Goal: Task Accomplishment & Management: Use online tool/utility

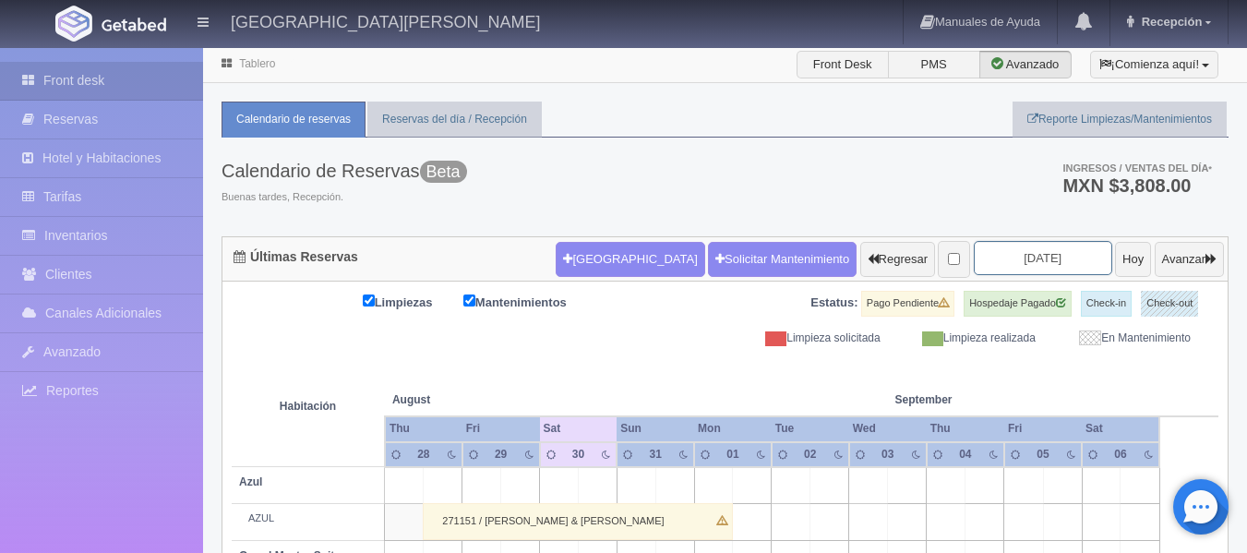
click at [1034, 258] on input "2025-08-30" at bounding box center [1043, 258] width 138 height 34
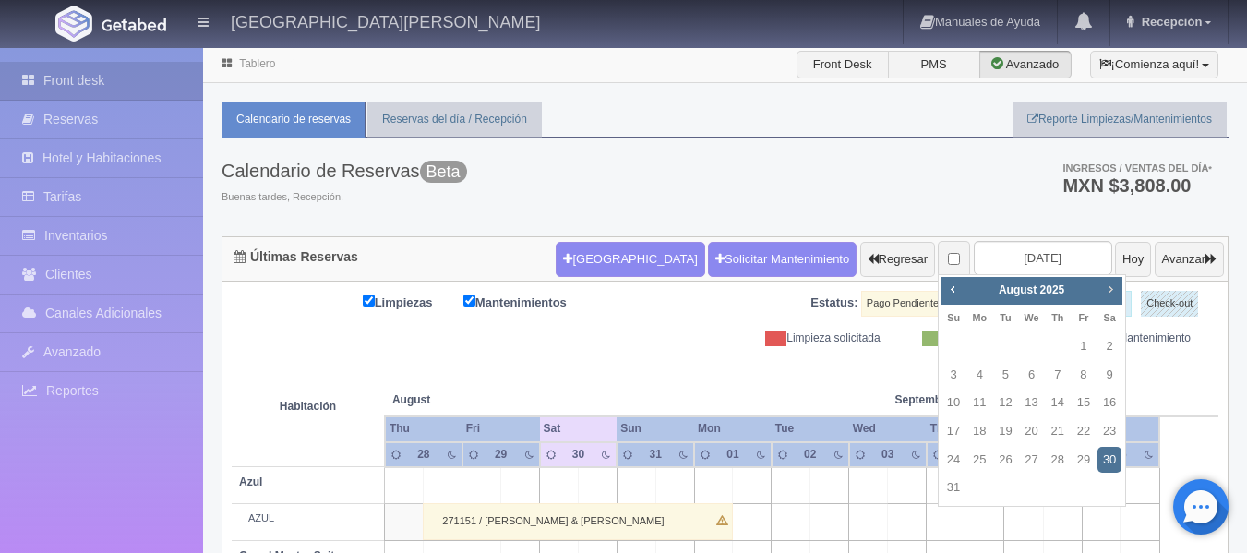
click at [1112, 293] on span "Next" at bounding box center [1110, 289] width 15 height 15
click at [983, 377] on link "8" at bounding box center [979, 375] width 24 height 27
type input "[DATE]"
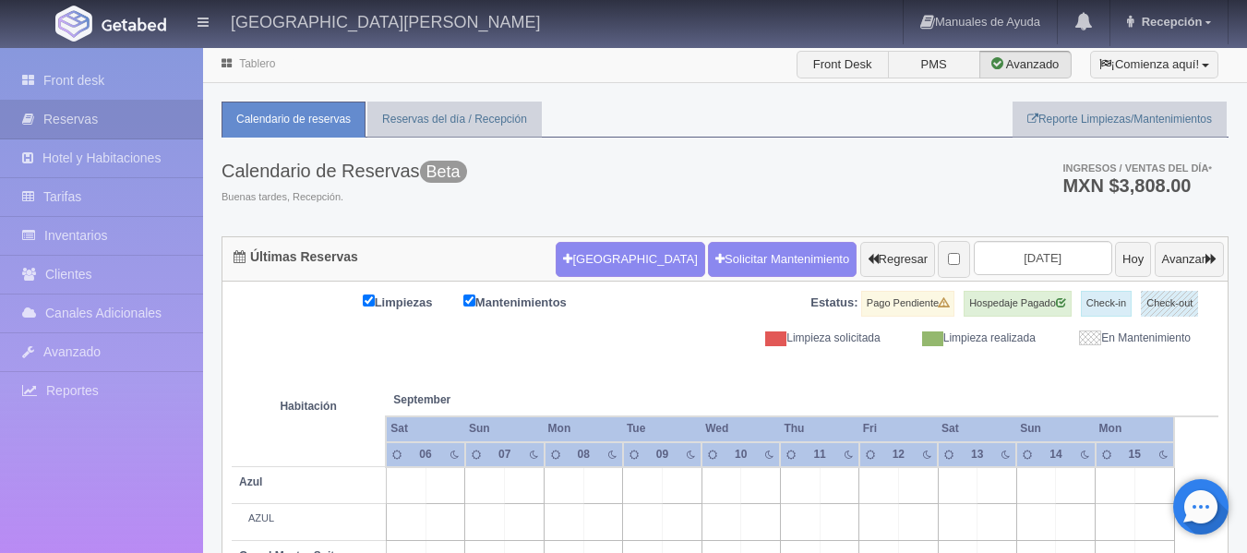
click at [616, 122] on ul "Calendario de reservas Reservas del día / Recepción Reporte Limpiezas/Mantenimi…" at bounding box center [725, 120] width 1007 height 36
click at [696, 174] on div "Calendario de Reservas Beta Buenas tardes, Recepción. Ingresos / Ventas del día…" at bounding box center [725, 187] width 1007 height 99
